Goal: Task Accomplishment & Management: Manage account settings

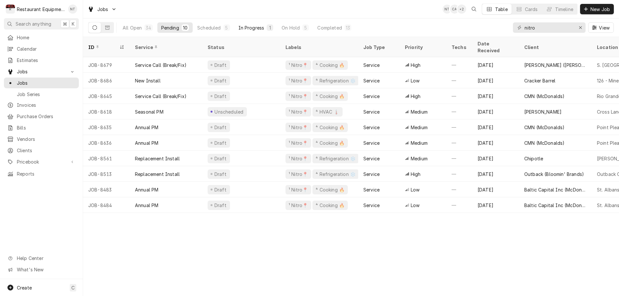
click at [257, 28] on div "In Progress" at bounding box center [251, 27] width 26 height 7
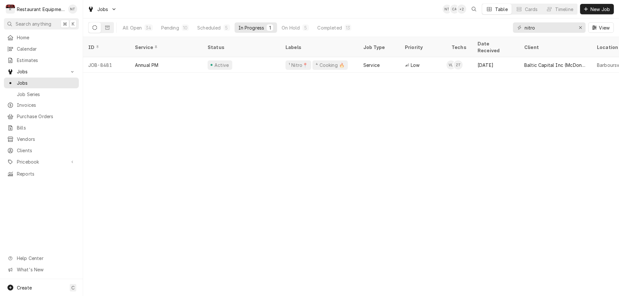
scroll to position [0, 0]
click at [293, 28] on div "On Hold" at bounding box center [291, 27] width 18 height 7
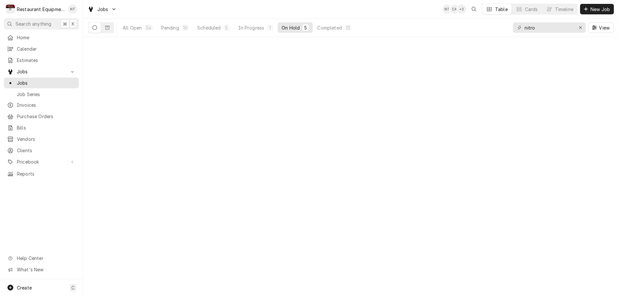
scroll to position [0, 0]
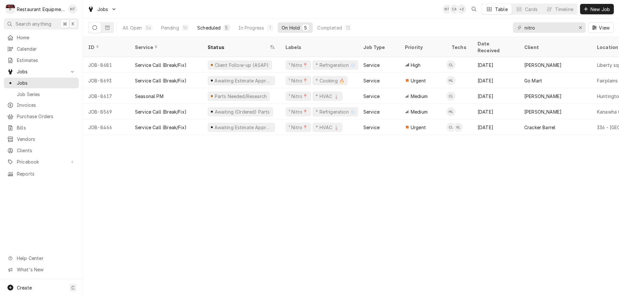
click at [214, 28] on div "Scheduled" at bounding box center [208, 27] width 23 height 7
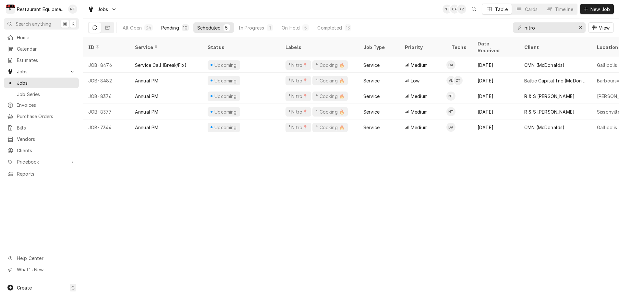
click at [175, 29] on div "Pending" at bounding box center [170, 27] width 18 height 7
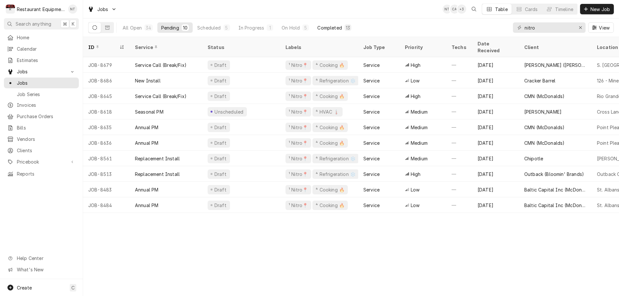
click at [326, 28] on div "Completed" at bounding box center [329, 27] width 24 height 7
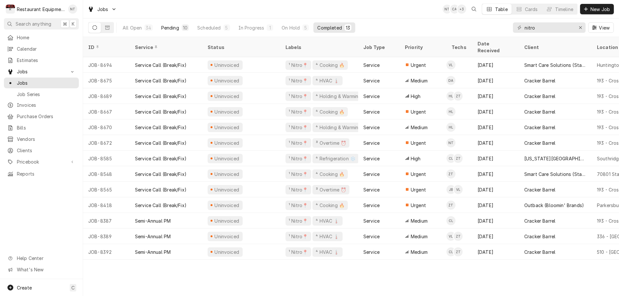
click at [171, 29] on div "Pending" at bounding box center [170, 27] width 18 height 7
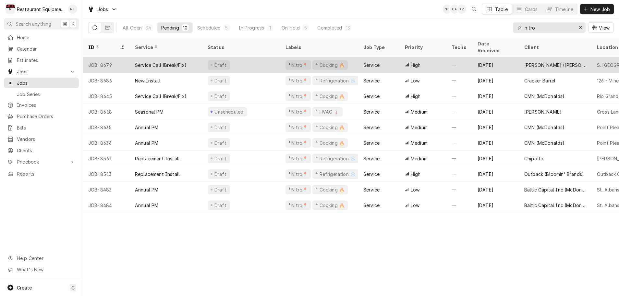
scroll to position [0, 0]
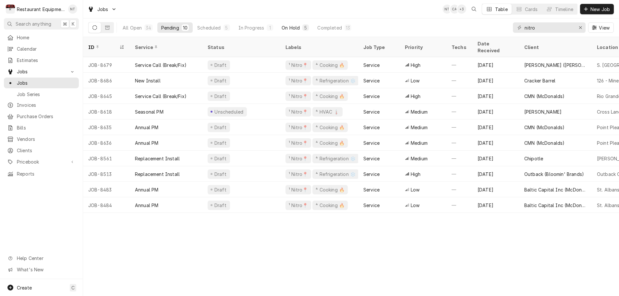
click at [291, 27] on div "On Hold" at bounding box center [291, 27] width 18 height 7
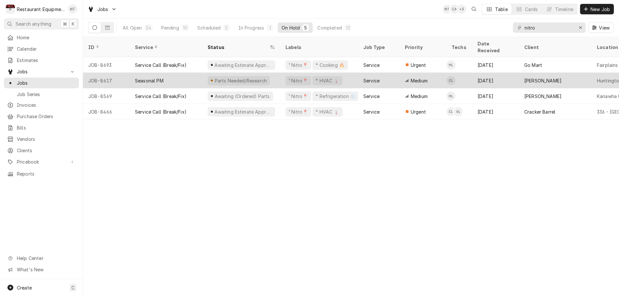
scroll to position [0, 1]
click at [270, 73] on div "Parts Needed/Research" at bounding box center [240, 81] width 78 height 16
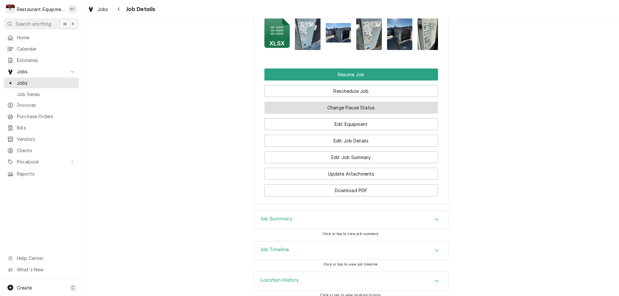
scroll to position [778, 0]
click at [326, 103] on button "Change Pause Status" at bounding box center [351, 108] width 174 height 12
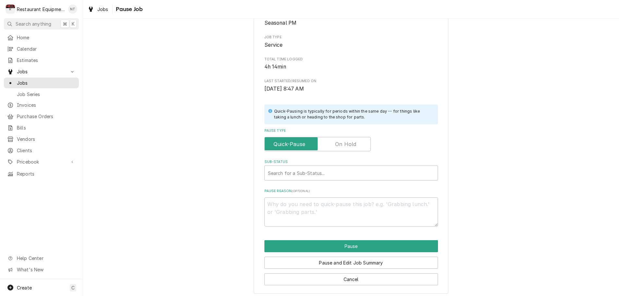
click at [328, 143] on input "Pause Type" at bounding box center [317, 144] width 101 height 14
checkbox input "true"
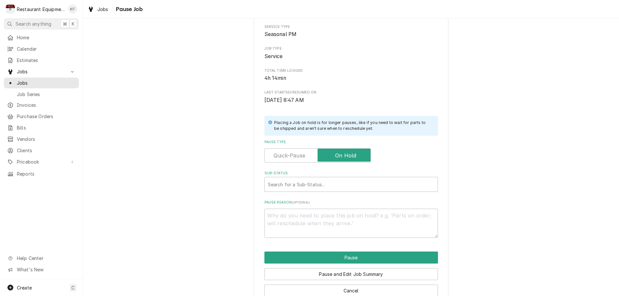
scroll to position [49, 0]
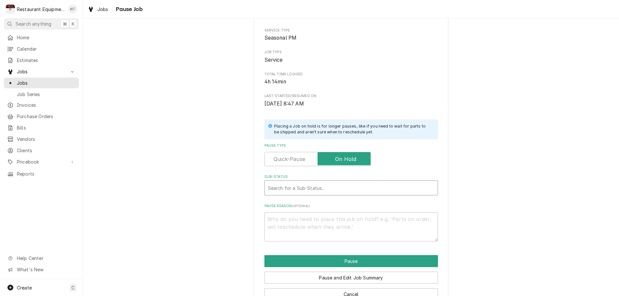
click at [376, 185] on div "Sub-Status" at bounding box center [351, 188] width 166 height 12
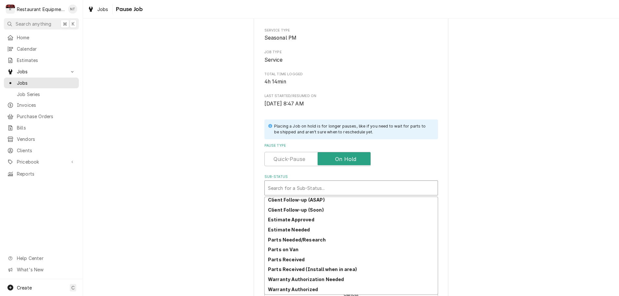
scroll to position [72, 0]
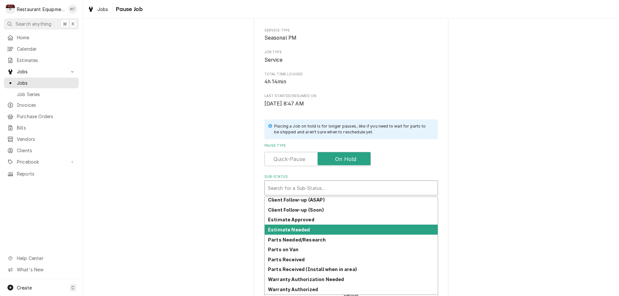
click at [315, 229] on div "Estimate Needed" at bounding box center [351, 229] width 173 height 10
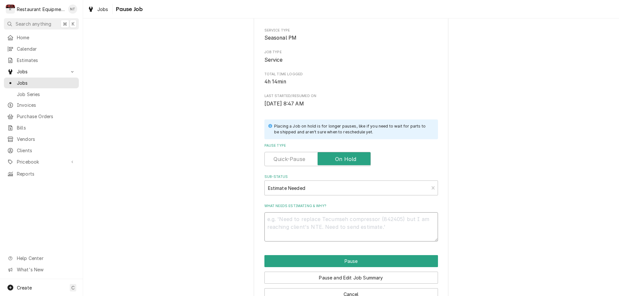
click at [284, 219] on textarea "What needs estimating & why?" at bounding box center [351, 226] width 174 height 29
type textarea "x"
type textarea "r"
type textarea "x"
type textarea "re"
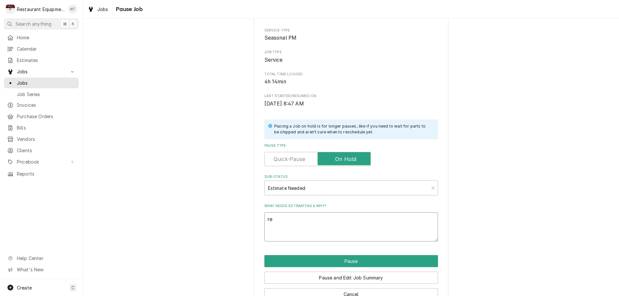
type textarea "x"
type textarea "rep"
type textarea "x"
type textarea "repa"
type textarea "x"
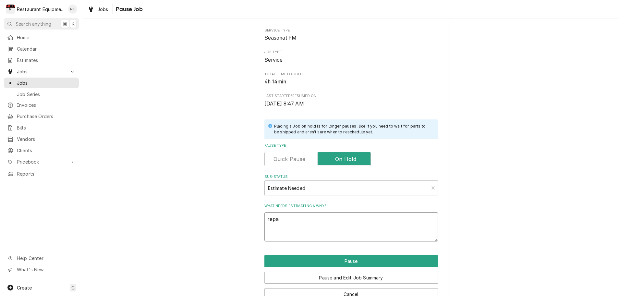
type textarea "repai"
type textarea "x"
type textarea "repair"
type textarea "x"
type textarea "repair"
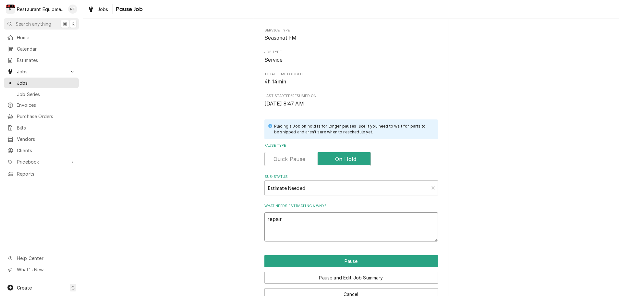
type textarea "x"
type textarea "repair p"
type textarea "x"
type textarea "repair pa"
type textarea "x"
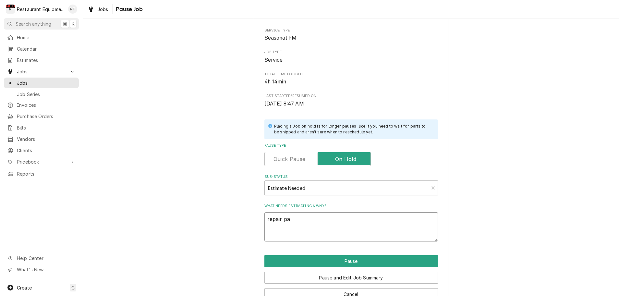
type textarea "repair par"
type textarea "x"
type textarea "repair part"
type textarea "x"
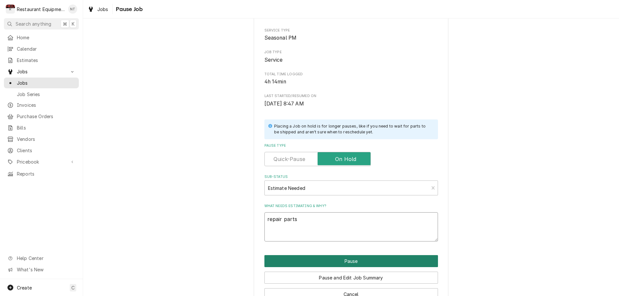
scroll to position [0, 0]
type textarea "repair parts"
click at [344, 259] on button "Pause" at bounding box center [351, 261] width 174 height 12
type textarea "x"
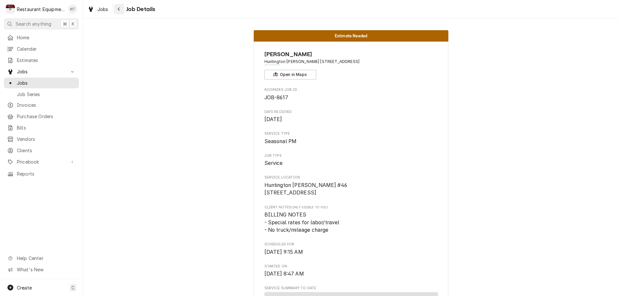
scroll to position [1, 1]
click at [121, 11] on div "Navigate back" at bounding box center [119, 9] width 6 height 6
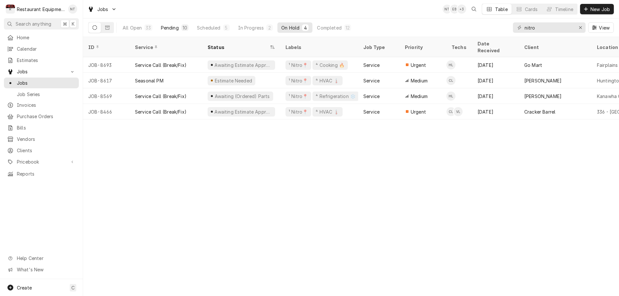
click at [171, 26] on div "Pending" at bounding box center [170, 27] width 18 height 7
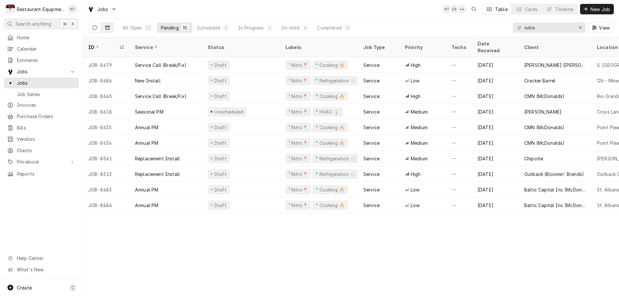
click at [108, 29] on icon "Dynamic Content Wrapper" at bounding box center [107, 27] width 5 height 5
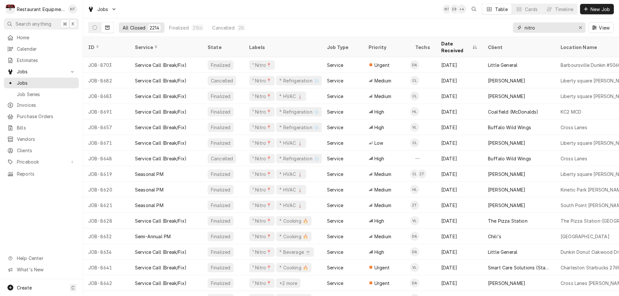
click at [581, 28] on icon "Erase input" at bounding box center [581, 27] width 4 height 5
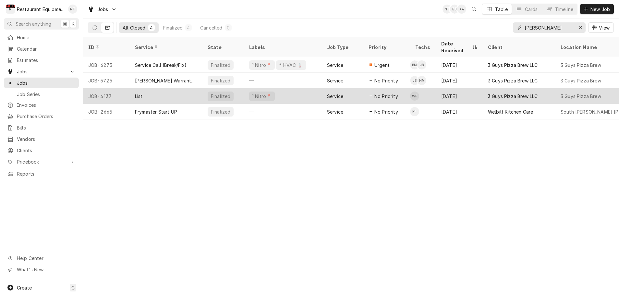
type input "williamson"
click at [320, 89] on div "¹ Nitro📍" at bounding box center [283, 96] width 78 height 16
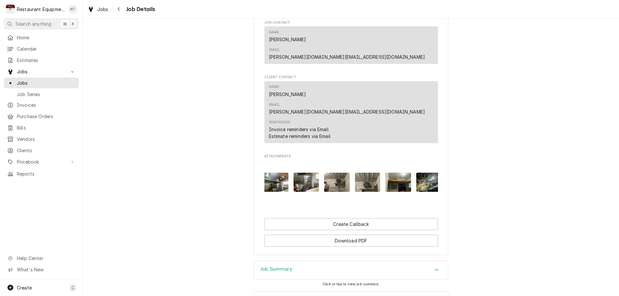
scroll to position [0, 705]
click at [396, 173] on img "Attachments" at bounding box center [400, 182] width 26 height 19
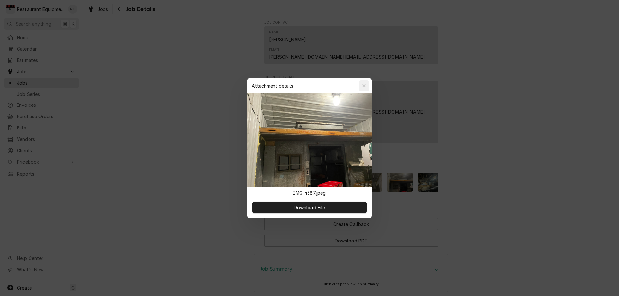
scroll to position [0, 0]
click at [366, 88] on div "button" at bounding box center [364, 85] width 6 height 6
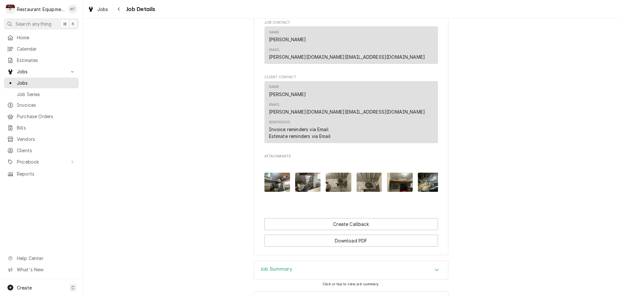
scroll to position [0, 0]
click at [338, 173] on img "Attachments" at bounding box center [339, 182] width 26 height 19
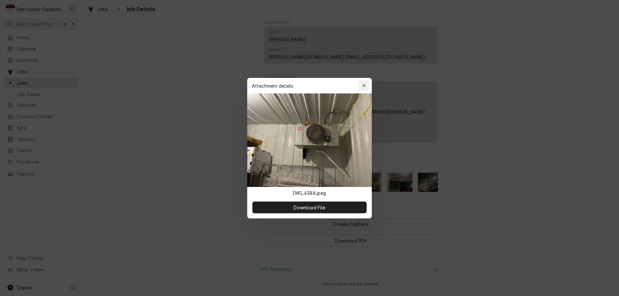
click at [365, 86] on icon "button" at bounding box center [364, 85] width 4 height 5
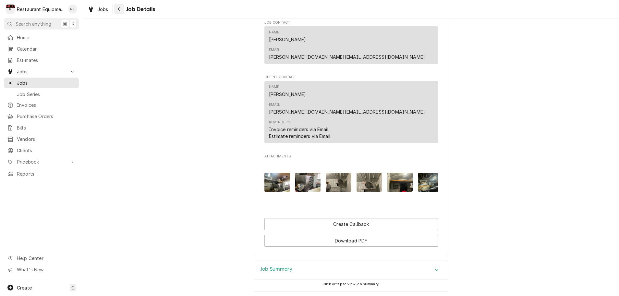
click at [118, 11] on icon "Navigate back" at bounding box center [118, 9] width 3 height 5
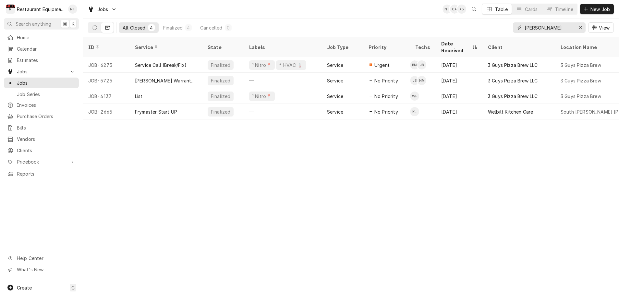
click at [582, 30] on icon "Erase input" at bounding box center [581, 27] width 4 height 5
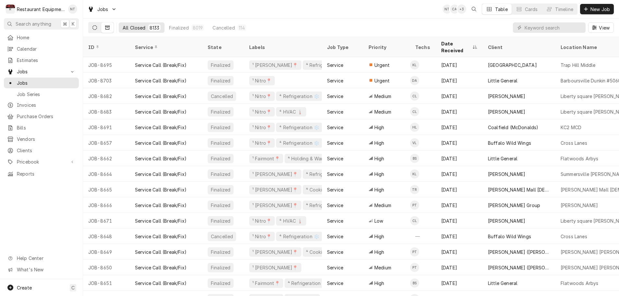
click at [94, 28] on icon "Dynamic Content Wrapper" at bounding box center [94, 27] width 5 height 5
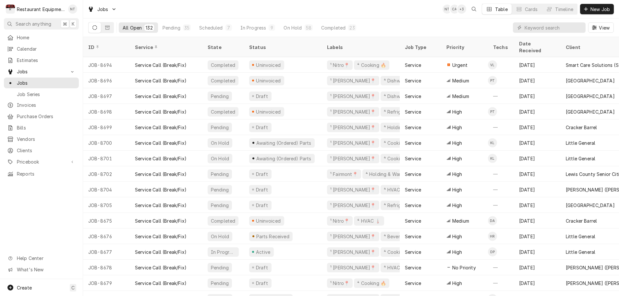
click at [523, 29] on div "Dynamic Content Wrapper" at bounding box center [549, 27] width 73 height 10
click at [525, 27] on input "Dynamic Content Wrapper" at bounding box center [554, 27] width 58 height 10
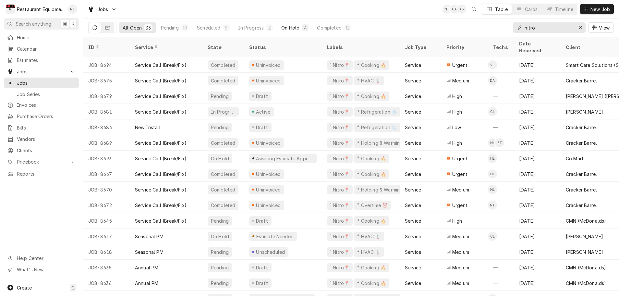
scroll to position [0, 1]
type input "nitro"
click at [289, 30] on div "On Hold" at bounding box center [290, 27] width 18 height 7
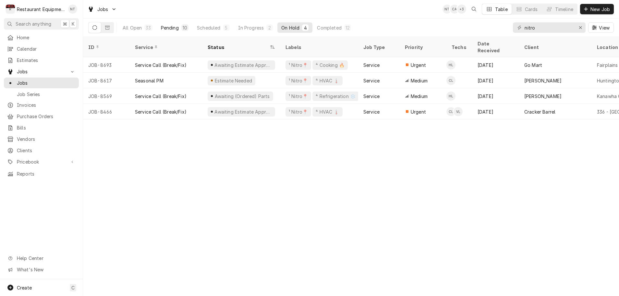
scroll to position [0, 0]
click at [174, 27] on div "Pending" at bounding box center [170, 27] width 18 height 7
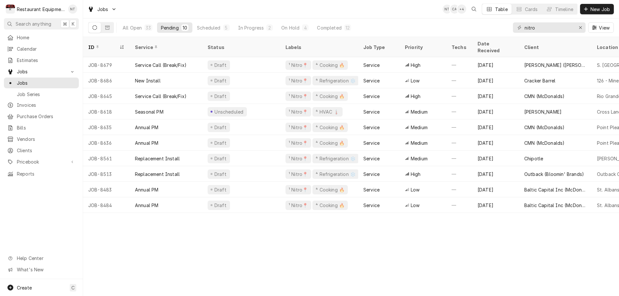
scroll to position [0, 0]
